Goal: Find specific page/section: Find specific page/section

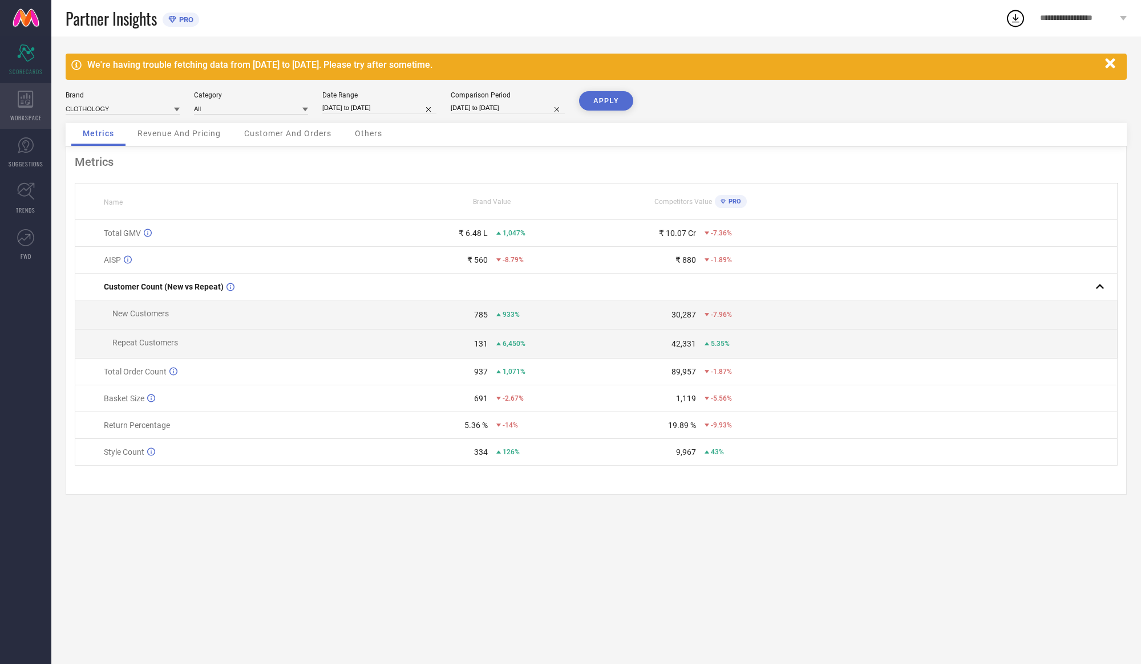
click at [17, 111] on div "WORKSPACE" at bounding box center [25, 106] width 51 height 46
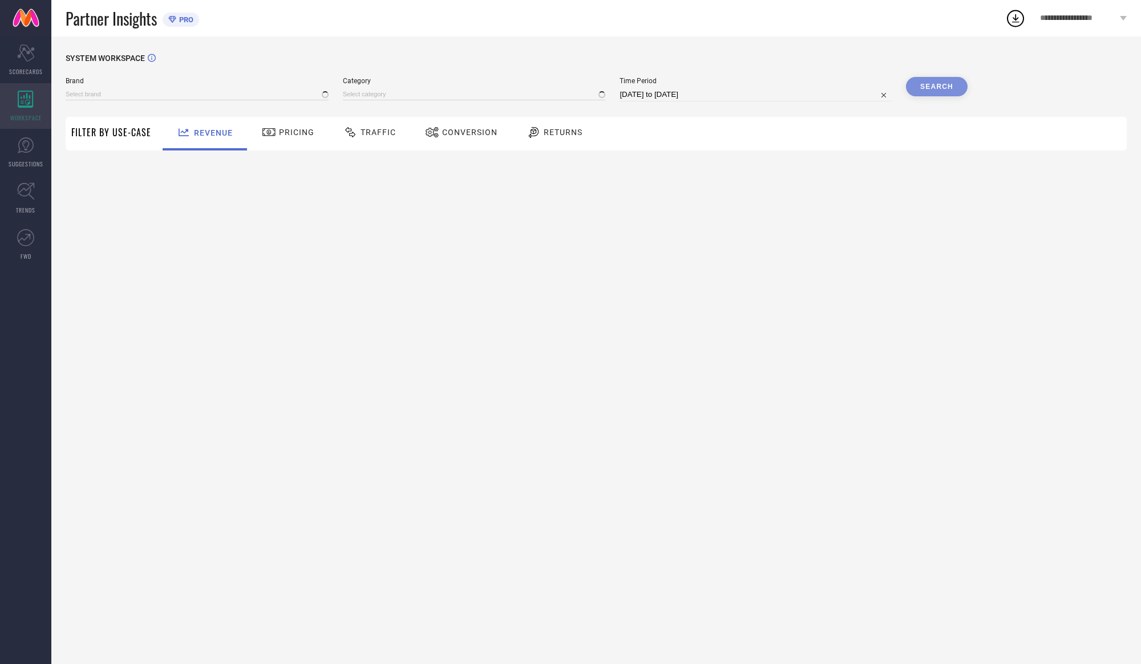
type input "CLOTHOLOGY"
type input "All"
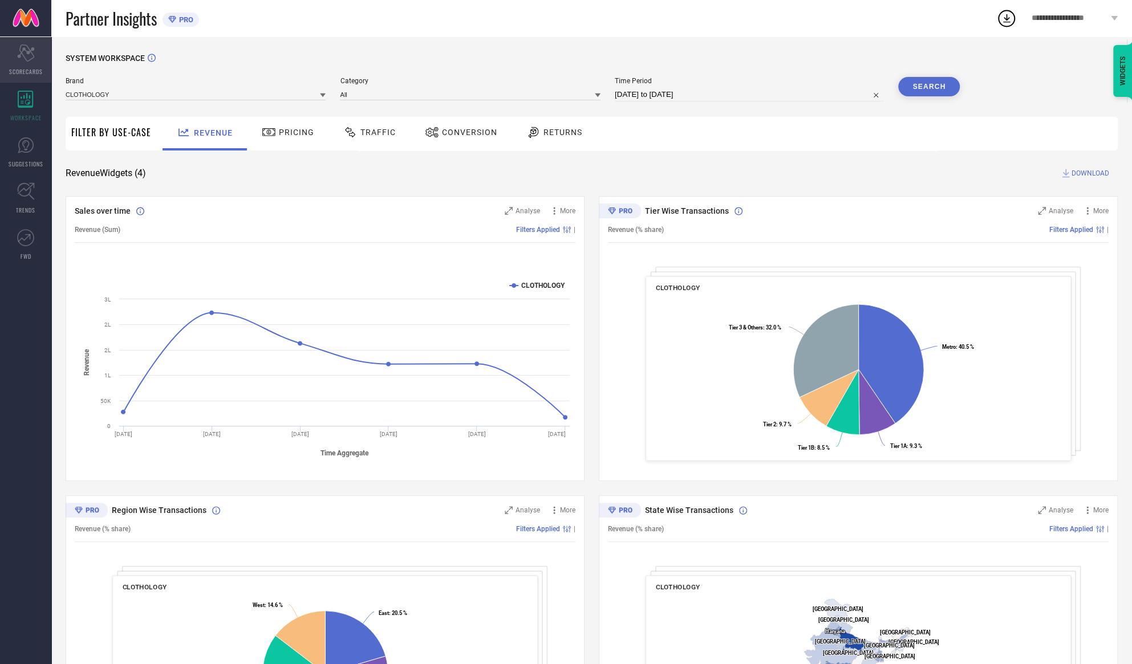
click at [24, 50] on icon at bounding box center [25, 52] width 17 height 17
